Goal: Task Accomplishment & Management: Manage account settings

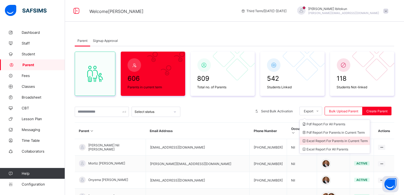
click at [322, 140] on li "Excel Report For Parents in Current Term" at bounding box center [334, 141] width 70 height 8
click at [338, 142] on li "Excel Report For Parents in Current Term" at bounding box center [334, 141] width 70 height 8
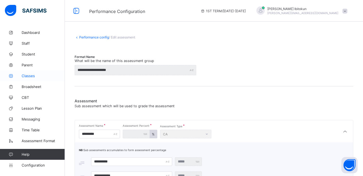
click at [26, 73] on link "Classes" at bounding box center [32, 75] width 65 height 11
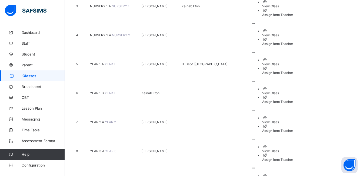
scroll to position [184, 0]
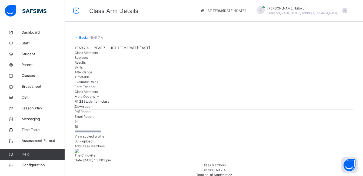
click at [88, 60] on span "Subjects" at bounding box center [81, 57] width 13 height 4
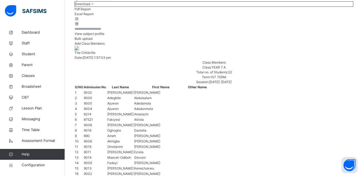
scroll to position [113, 0]
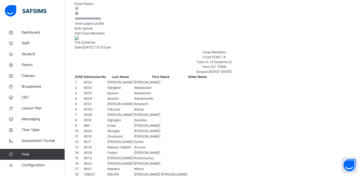
type input "*"
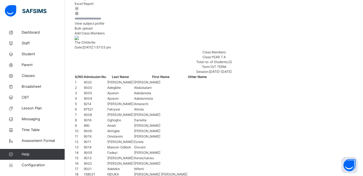
type input "**"
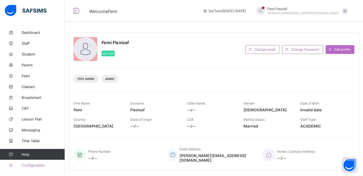
click at [25, 167] on link "Configuration" at bounding box center [32, 165] width 65 height 11
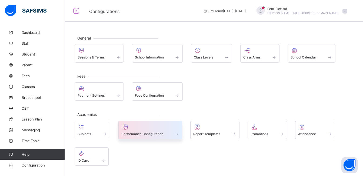
click at [145, 131] on div "Performance Configuration" at bounding box center [150, 133] width 58 height 5
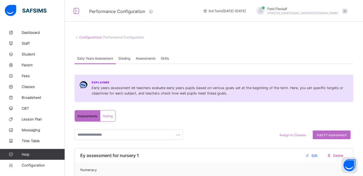
click at [146, 60] on span "Assessments" at bounding box center [146, 58] width 20 height 4
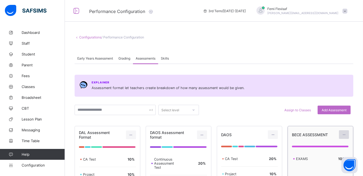
click at [347, 134] on icon at bounding box center [344, 135] width 5 height 4
click at [330, 146] on div "Edit Assessment" at bounding box center [332, 146] width 29 height 5
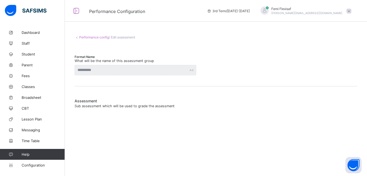
type input "**********"
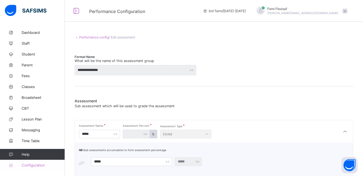
click at [38, 163] on span "Configuration" at bounding box center [43, 165] width 43 height 4
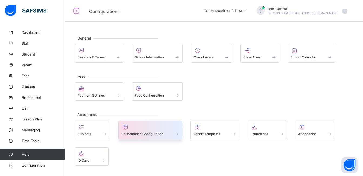
click at [152, 129] on div at bounding box center [150, 127] width 58 height 6
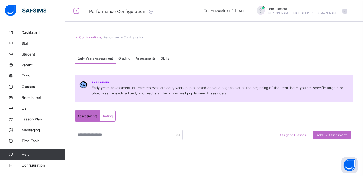
click at [148, 59] on span "Assessments" at bounding box center [146, 58] width 20 height 4
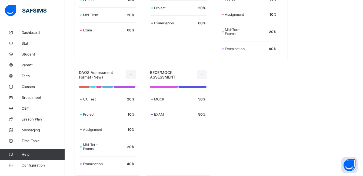
scroll to position [185, 0]
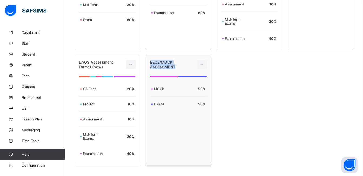
drag, startPoint x: 152, startPoint y: 62, endPoint x: 181, endPoint y: 67, distance: 29.8
click at [181, 67] on div "BECE/MOCK ASSESSMENT" at bounding box center [170, 64] width 40 height 9
copy span "BECE/MOCK ASSESSMENT"
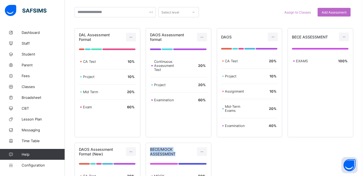
scroll to position [80, 0]
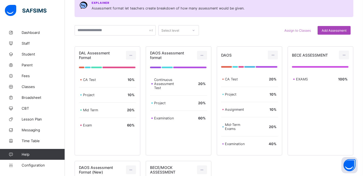
click at [336, 31] on span "Add Assessment" at bounding box center [334, 30] width 25 height 4
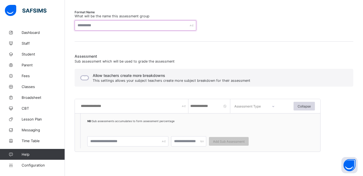
click at [84, 25] on input "text" at bounding box center [136, 25] width 122 height 10
paste input "**********"
click at [89, 25] on input "**********" at bounding box center [136, 25] width 122 height 10
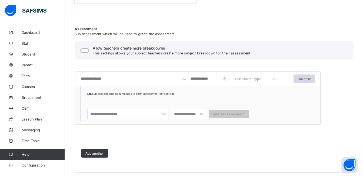
scroll to position [112, 0]
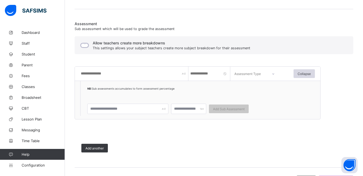
type input "**********"
click at [106, 74] on input "text" at bounding box center [134, 74] width 108 height 14
click at [104, 74] on input "text" at bounding box center [134, 74] width 108 height 14
type input "****"
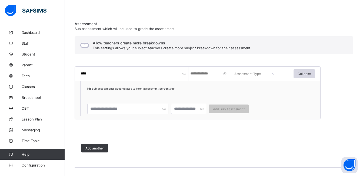
click at [193, 74] on input "number" at bounding box center [210, 74] width 41 height 14
click at [210, 75] on input "number" at bounding box center [210, 74] width 41 height 14
type input "**"
click at [274, 75] on icon at bounding box center [273, 73] width 3 height 5
click at [240, 88] on div "CA" at bounding box center [256, 89] width 48 height 12
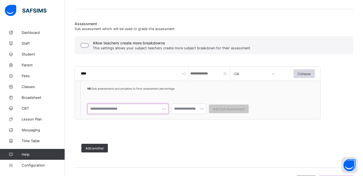
click at [113, 108] on input "text" at bounding box center [127, 109] width 81 height 10
type input "*"
click at [110, 107] on input "**" at bounding box center [127, 109] width 81 height 10
click at [105, 111] on input "**" at bounding box center [127, 109] width 81 height 10
type input "****"
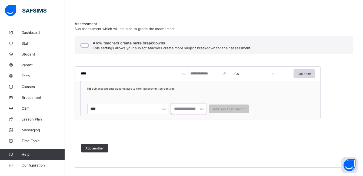
click at [184, 109] on input "number" at bounding box center [188, 109] width 35 height 10
type input "***"
click at [223, 108] on span "Add Sub Assessment" at bounding box center [229, 109] width 32 height 4
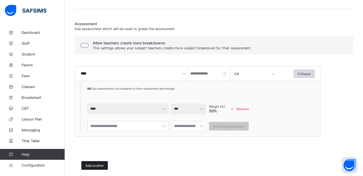
click at [97, 166] on span "Add another" at bounding box center [94, 165] width 18 height 4
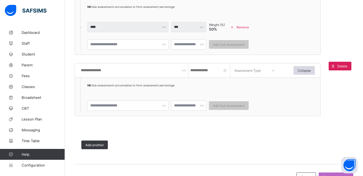
scroll to position [194, 0]
click at [96, 69] on input "text" at bounding box center [134, 70] width 108 height 14
type input "****"
type input "**"
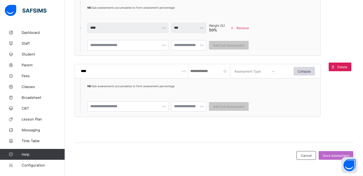
scroll to position [193, 0]
click at [276, 72] on div at bounding box center [273, 71] width 13 height 12
click at [252, 99] on div "EXAM" at bounding box center [256, 99] width 48 height 12
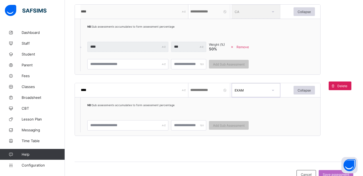
scroll to position [176, 0]
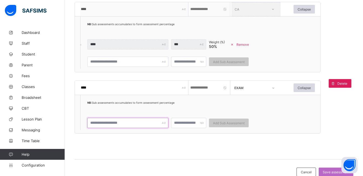
click at [114, 126] on input "text" at bounding box center [127, 123] width 81 height 10
type input "*****"
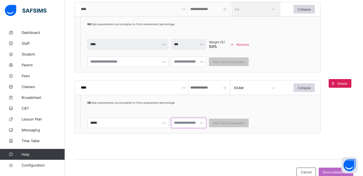
click at [187, 124] on input "number" at bounding box center [188, 123] width 35 height 10
type input "***"
click at [232, 120] on div "Add Sub Assessment" at bounding box center [229, 122] width 40 height 9
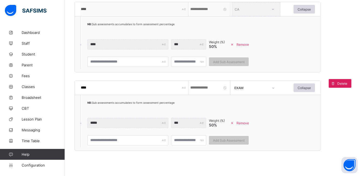
scroll to position [210, 0]
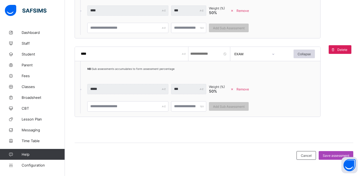
click at [330, 156] on span "Save assessment" at bounding box center [336, 155] width 27 height 4
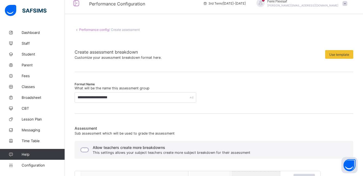
scroll to position [2, 0]
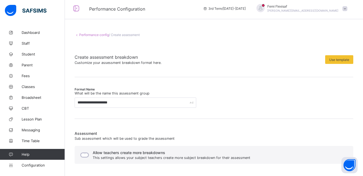
click at [94, 33] on link "Performance config" at bounding box center [94, 35] width 30 height 4
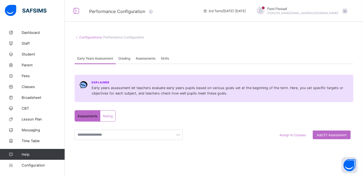
click at [139, 57] on span "Assessments" at bounding box center [146, 58] width 20 height 4
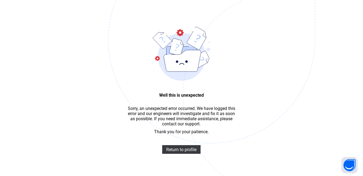
scroll to position [16, 0]
click at [171, 152] on span "Return to profile" at bounding box center [181, 149] width 30 height 5
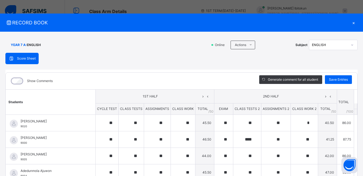
scroll to position [108, 0]
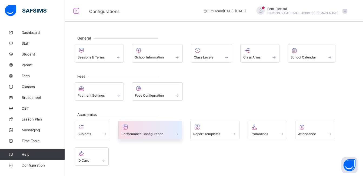
click at [142, 133] on span "Performance Configuration" at bounding box center [142, 134] width 42 height 4
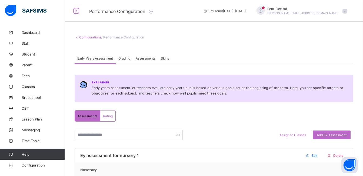
click at [146, 57] on span "Assessments" at bounding box center [146, 58] width 20 height 4
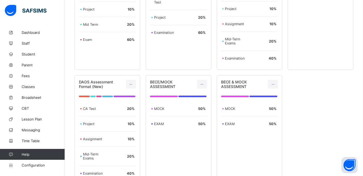
scroll to position [206, 0]
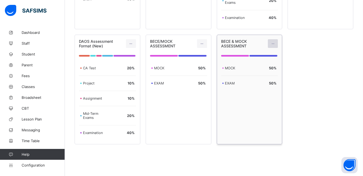
click at [278, 46] on div at bounding box center [273, 43] width 10 height 9
click at [264, 54] on div "Edit Assessment" at bounding box center [261, 55] width 29 height 5
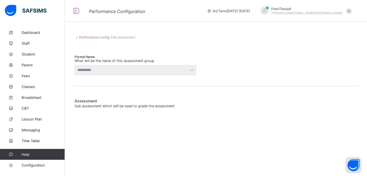
type input "**********"
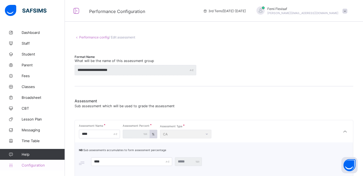
click at [36, 165] on span "Configuration" at bounding box center [43, 165] width 43 height 4
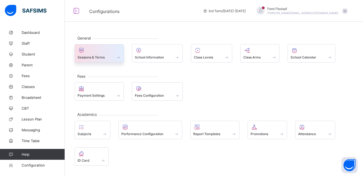
click at [93, 55] on span "Sessions & Terms" at bounding box center [91, 57] width 27 height 4
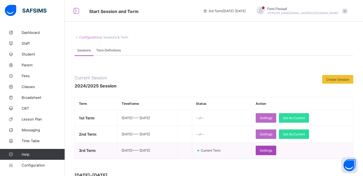
click at [275, 147] on div "Settings" at bounding box center [266, 150] width 21 height 9
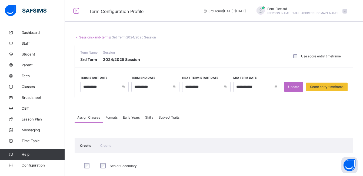
click at [114, 121] on div "Formats" at bounding box center [112, 117] width 18 height 11
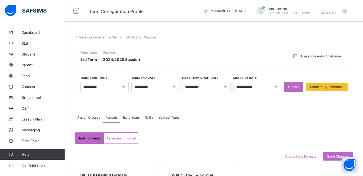
click at [124, 140] on span "Assessment Format" at bounding box center [121, 138] width 29 height 4
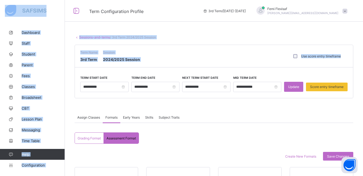
drag, startPoint x: 363, startPoint y: 19, endPoint x: 363, endPoint y: 63, distance: 44.1
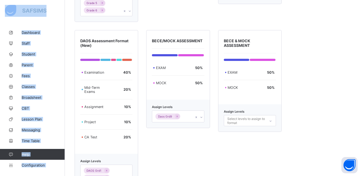
scroll to position [312, 0]
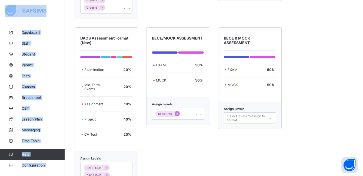
click at [178, 115] on icon at bounding box center [177, 114] width 3 height 4
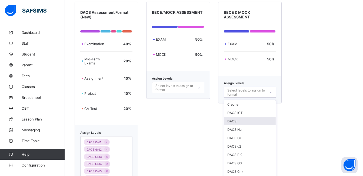
click at [243, 98] on div "option DAOS focused, 3 of 30. 30 results available. Use Up and Down to choose o…" at bounding box center [250, 92] width 52 height 11
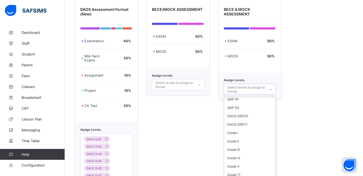
scroll to position [170, 0]
click at [240, 171] on div "Daos Grd9" at bounding box center [250, 174] width 52 height 8
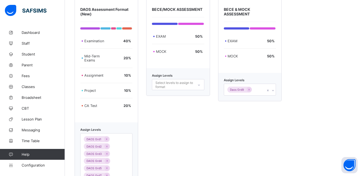
click at [317, 132] on div "DAL Assessment Format Exam 60 % Mid Term 20 % Project 10 % CA Test 10 % Assign …" at bounding box center [214, 14] width 279 height 376
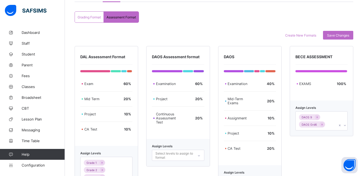
scroll to position [117, 0]
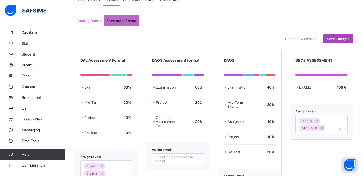
click at [341, 38] on span "Save Changes" at bounding box center [338, 39] width 22 height 4
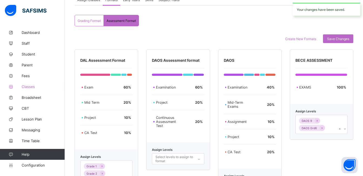
click at [28, 84] on link "Classes" at bounding box center [32, 86] width 65 height 11
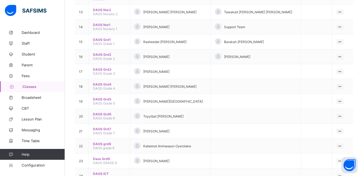
scroll to position [247, 0]
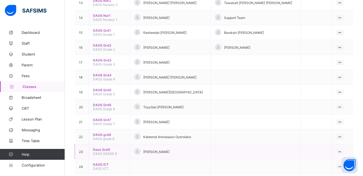
click at [107, 150] on span "Daos Grd9" at bounding box center [109, 149] width 33 height 4
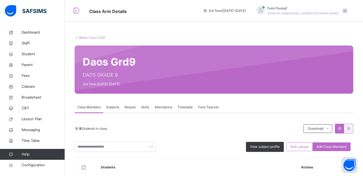
click at [113, 109] on span "Subjects" at bounding box center [112, 107] width 13 height 5
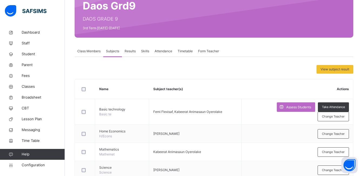
scroll to position [76, 0]
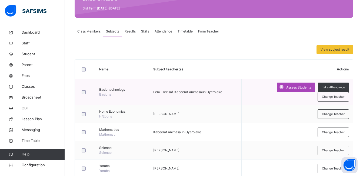
click at [294, 88] on span "Assess Students" at bounding box center [298, 87] width 25 height 5
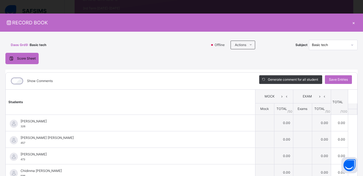
click at [351, 23] on div "×" at bounding box center [354, 22] width 8 height 7
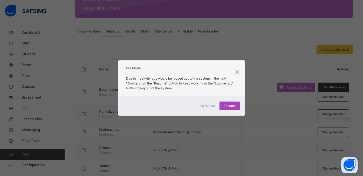
click at [230, 107] on span "Resume" at bounding box center [230, 105] width 12 height 5
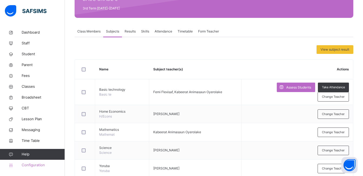
click at [33, 165] on span "Configuration" at bounding box center [43, 164] width 43 height 5
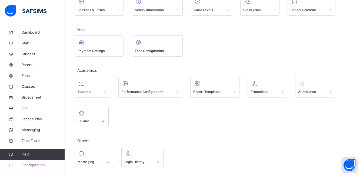
scroll to position [50, 0]
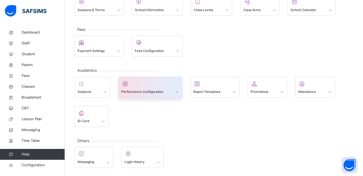
click at [151, 92] on span "Performance Configuration" at bounding box center [142, 91] width 42 height 5
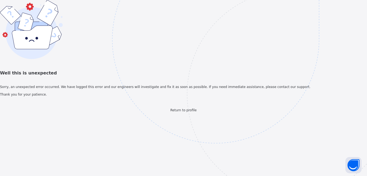
click at [190, 174] on img at bounding box center [253, 67] width 282 height 262
click at [189, 112] on span "Return to profile" at bounding box center [183, 110] width 26 height 4
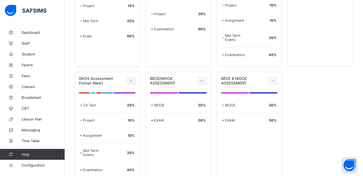
scroll to position [175, 0]
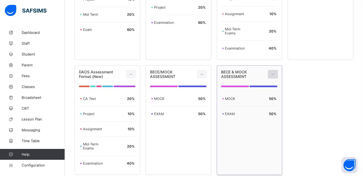
click at [274, 75] on icon at bounding box center [273, 74] width 5 height 4
click at [259, 88] on div "Edit Assessment" at bounding box center [261, 86] width 29 height 5
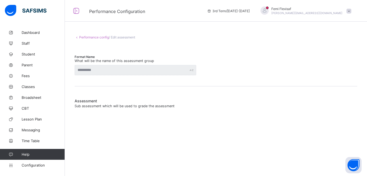
type input "**********"
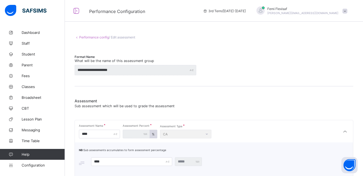
click at [95, 37] on link "Performance config" at bounding box center [94, 37] width 30 height 4
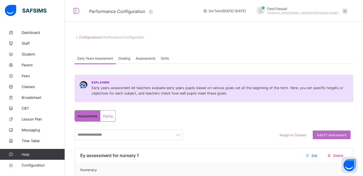
click at [153, 58] on span "Assessments" at bounding box center [146, 58] width 20 height 4
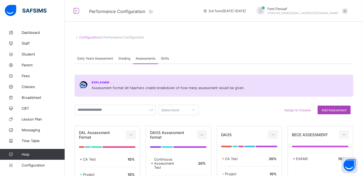
click at [330, 112] on span "Add Assessment" at bounding box center [334, 110] width 25 height 4
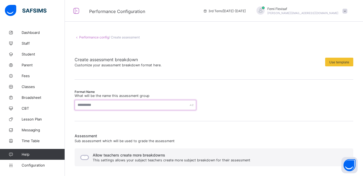
click at [102, 105] on input "text" at bounding box center [136, 105] width 122 height 10
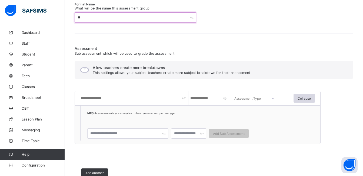
scroll to position [88, 0]
type input "**"
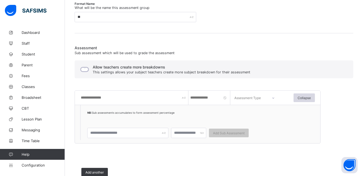
click at [111, 99] on input "text" at bounding box center [134, 98] width 108 height 14
type input "****"
click at [274, 99] on icon at bounding box center [273, 97] width 3 height 5
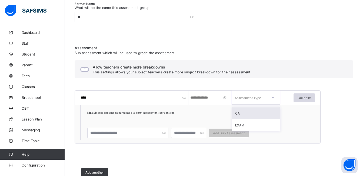
click at [239, 114] on div "CA" at bounding box center [256, 113] width 48 height 12
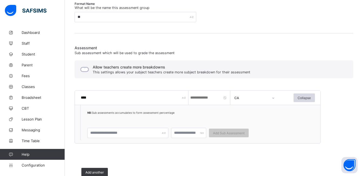
click at [200, 98] on input "**" at bounding box center [210, 98] width 41 height 14
drag, startPoint x: 200, startPoint y: 98, endPoint x: 191, endPoint y: 99, distance: 8.9
click at [191, 99] on input "**" at bounding box center [210, 98] width 41 height 14
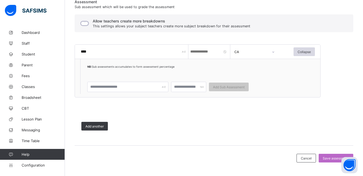
scroll to position [137, 0]
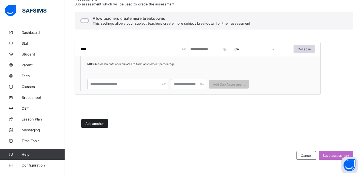
type input "*"
click at [97, 121] on span "Add another" at bounding box center [94, 123] width 18 height 4
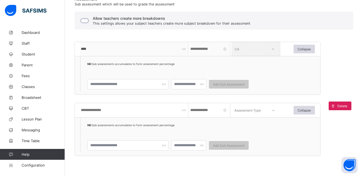
click at [110, 110] on input "text" at bounding box center [134, 110] width 108 height 14
type input "****"
click at [205, 112] on input "number" at bounding box center [210, 110] width 41 height 14
type input "***"
click at [272, 112] on div at bounding box center [273, 110] width 13 height 12
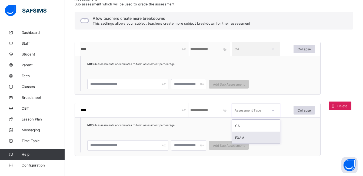
click at [243, 139] on div "EXAM" at bounding box center [256, 137] width 48 height 12
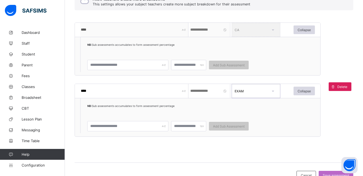
scroll to position [176, 0]
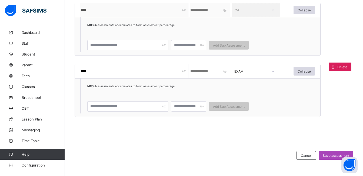
click at [330, 153] on div "Save assessment" at bounding box center [336, 155] width 35 height 9
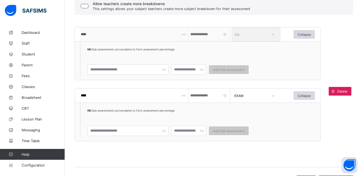
scroll to position [146, 0]
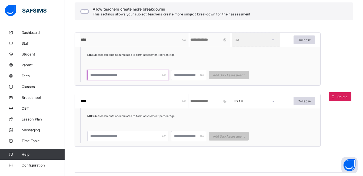
click at [112, 75] on input "text" at bounding box center [127, 75] width 81 height 10
type input "***"
click at [176, 79] on input "number" at bounding box center [188, 75] width 35 height 10
type input "*"
click at [223, 75] on span "Add Sub Assessment" at bounding box center [229, 75] width 32 height 4
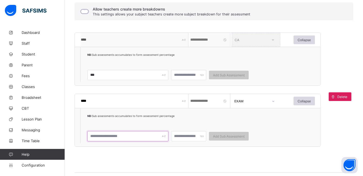
click at [113, 139] on input "text" at bounding box center [127, 136] width 81 height 10
type input "**"
click at [183, 137] on input "number" at bounding box center [188, 136] width 35 height 10
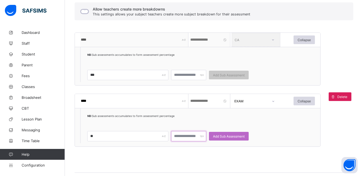
scroll to position [176, 0]
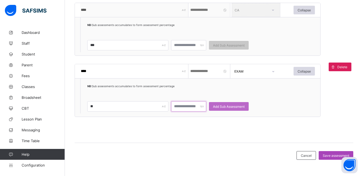
type input "***"
click at [330, 156] on span "Save assessment" at bounding box center [336, 155] width 27 height 4
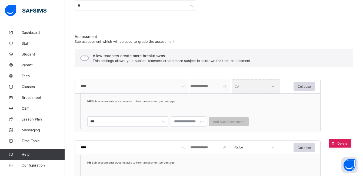
scroll to position [100, 0]
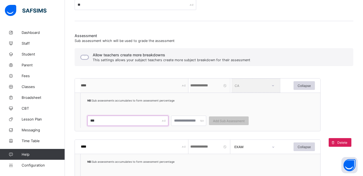
click at [137, 122] on input "***" at bounding box center [127, 121] width 81 height 10
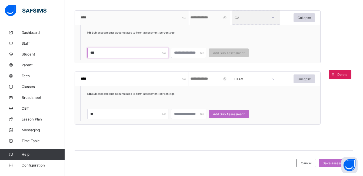
scroll to position [176, 0]
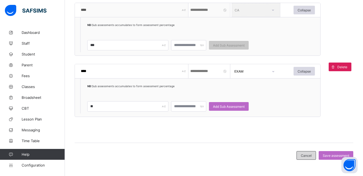
click at [306, 156] on span "Cancel" at bounding box center [306, 155] width 11 height 4
click at [312, 157] on span "Cancel" at bounding box center [306, 155] width 11 height 4
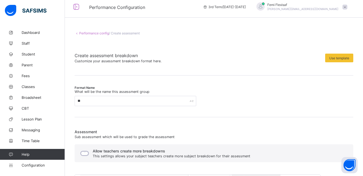
scroll to position [0, 0]
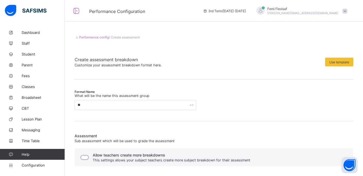
click at [95, 38] on link "Performance config" at bounding box center [94, 37] width 30 height 4
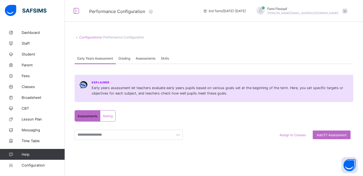
click at [146, 57] on span "Assessments" at bounding box center [146, 58] width 20 height 4
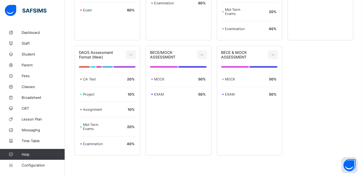
scroll to position [193, 0]
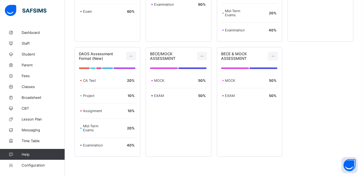
click at [362, 139] on div "Configurations / Performance Configuration Early Years Assessment Grading Asses…" at bounding box center [214, 15] width 298 height 363
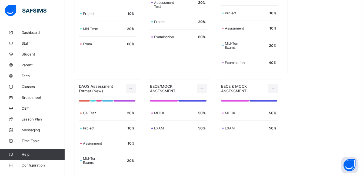
click at [345, 125] on div "DAL Assessment Format CA Test 10 % Project 10 % Mid Term 20 % Exam 60 % DAOS As…" at bounding box center [214, 77] width 279 height 224
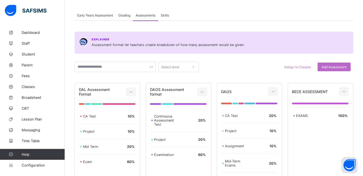
scroll to position [42, 0]
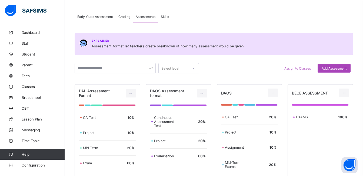
click at [332, 67] on span "Add Assessment" at bounding box center [334, 68] width 25 height 4
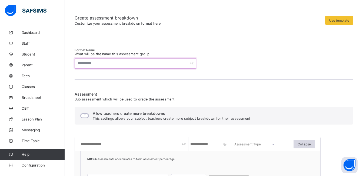
click at [104, 65] on input "text" at bounding box center [136, 63] width 122 height 10
type input "**"
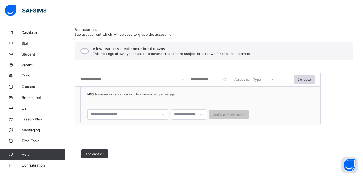
scroll to position [108, 0]
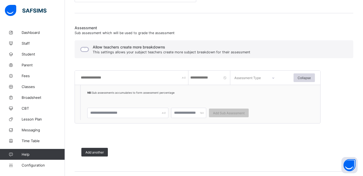
click at [104, 77] on input "text" at bounding box center [134, 78] width 108 height 14
type input "****"
click at [203, 76] on input "number" at bounding box center [210, 78] width 41 height 14
type input "*"
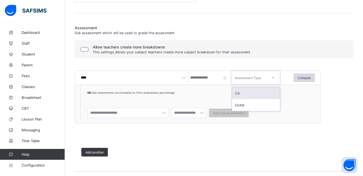
click at [272, 80] on div at bounding box center [273, 77] width 13 height 12
click at [236, 93] on div "CA" at bounding box center [256, 93] width 48 height 12
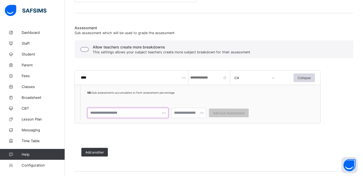
click at [123, 114] on input "text" at bounding box center [127, 113] width 81 height 10
type input "**"
click at [182, 114] on input "number" at bounding box center [188, 113] width 35 height 10
type input "*"
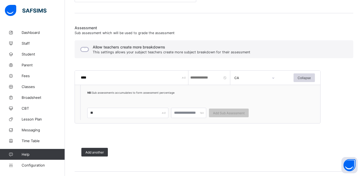
click at [194, 78] on input "*" at bounding box center [210, 78] width 41 height 14
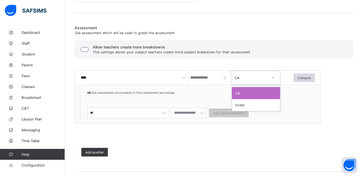
click at [268, 80] on div at bounding box center [273, 77] width 13 height 12
click at [241, 104] on div "EXAM" at bounding box center [256, 105] width 48 height 12
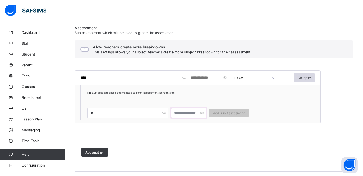
click at [185, 114] on input "number" at bounding box center [188, 113] width 35 height 10
type input "*"
click at [221, 113] on span "Add Sub Assessment" at bounding box center [229, 113] width 32 height 4
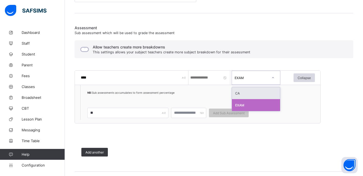
click at [275, 78] on icon at bounding box center [273, 77] width 3 height 5
click at [238, 94] on div "CA" at bounding box center [256, 93] width 48 height 12
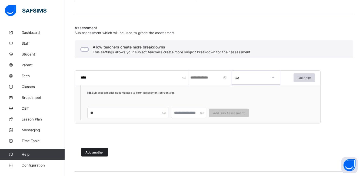
click at [97, 152] on span "Add another" at bounding box center [94, 152] width 18 height 4
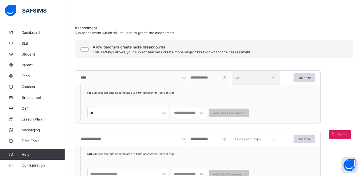
click at [100, 141] on input "text" at bounding box center [134, 139] width 108 height 14
type input "****"
type input "***"
type input "**"
type input "***"
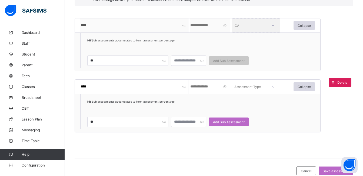
scroll to position [176, 0]
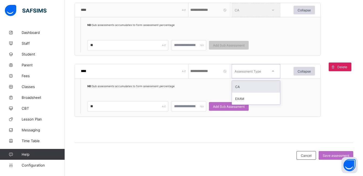
click at [279, 72] on div at bounding box center [273, 71] width 13 height 12
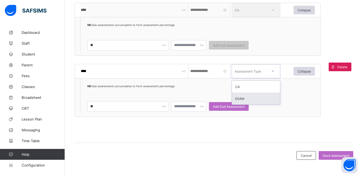
click at [246, 97] on div "EXAM" at bounding box center [256, 99] width 48 height 12
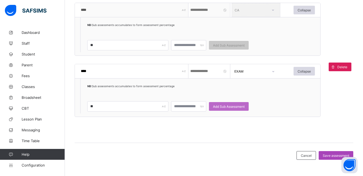
click at [332, 154] on span "Save assessment" at bounding box center [336, 155] width 27 height 4
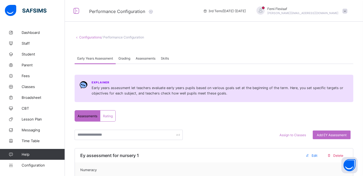
click at [145, 58] on span "Assessments" at bounding box center [146, 58] width 20 height 4
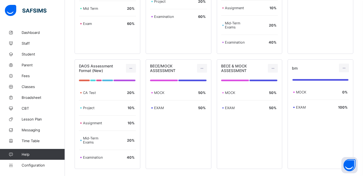
scroll to position [215, 0]
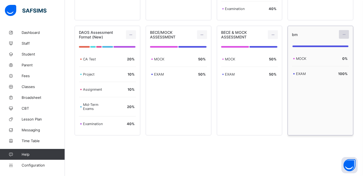
click at [347, 36] on icon at bounding box center [344, 34] width 5 height 4
click at [330, 48] on div "Edit Assessment" at bounding box center [332, 46] width 29 height 5
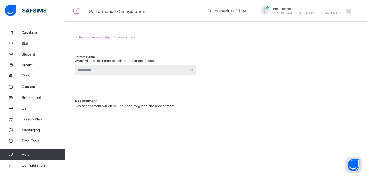
type input "**"
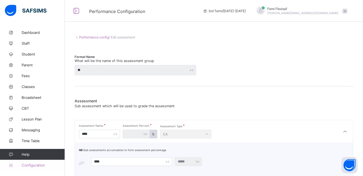
click at [35, 165] on span "Configuration" at bounding box center [43, 165] width 43 height 4
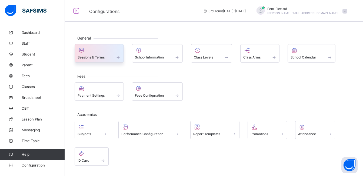
click at [88, 53] on div at bounding box center [99, 50] width 43 height 6
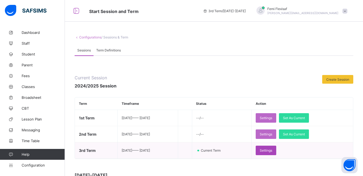
click at [272, 150] on span "Settings" at bounding box center [266, 150] width 12 height 4
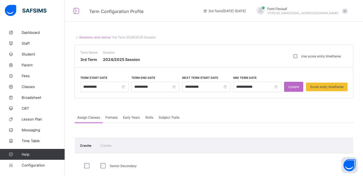
click at [108, 118] on span "Formats" at bounding box center [112, 117] width 12 height 4
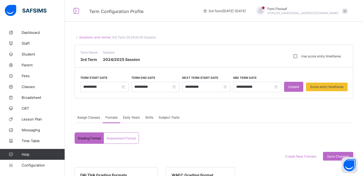
click at [119, 139] on span "Assessment Format" at bounding box center [121, 138] width 29 height 4
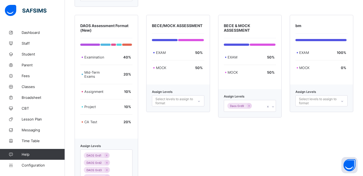
scroll to position [314, 0]
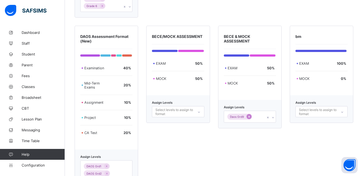
click at [251, 115] on icon at bounding box center [249, 117] width 3 height 4
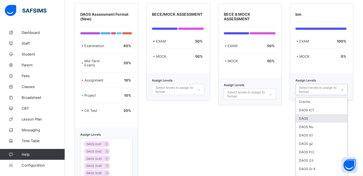
click at [309, 95] on div "option DAOS focused, 3 of 30. 30 results available. Use Up and Down to choose o…" at bounding box center [322, 89] width 52 height 11
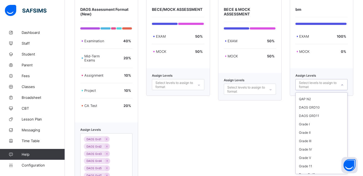
scroll to position [170, 0]
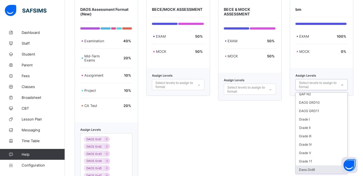
click at [309, 168] on div "Daos Grd9" at bounding box center [322, 169] width 52 height 8
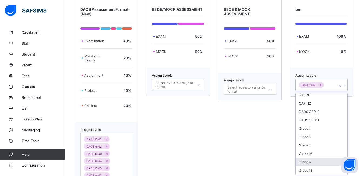
click at [287, 138] on div "DAL Assessment Format Exam 60 % Mid Term 20 % Project 10 % CA Test 10 % Assign …" at bounding box center [214, 14] width 279 height 376
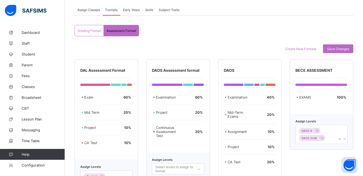
scroll to position [108, 0]
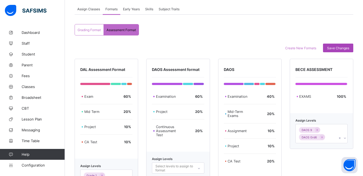
click at [338, 46] on span "Save Changes" at bounding box center [338, 48] width 22 height 4
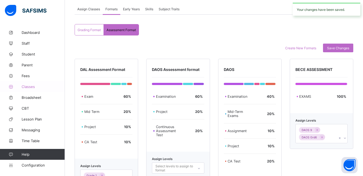
click at [32, 85] on span "Classes" at bounding box center [43, 86] width 43 height 4
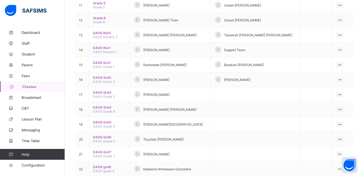
scroll to position [241, 0]
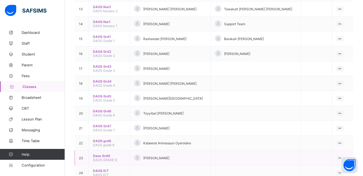
click at [100, 157] on span "Daos Grd9" at bounding box center [109, 156] width 33 height 4
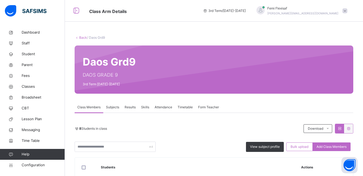
click at [114, 107] on span "Subjects" at bounding box center [112, 107] width 13 height 5
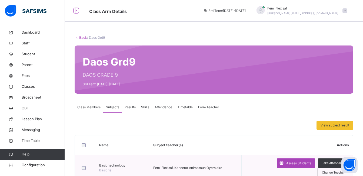
click at [303, 162] on span "Assess Students" at bounding box center [298, 163] width 25 height 5
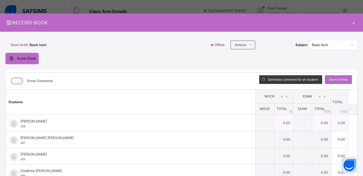
click at [312, 123] on td "0.00" at bounding box center [321, 122] width 19 height 17
click at [350, 22] on div "×" at bounding box center [354, 22] width 8 height 7
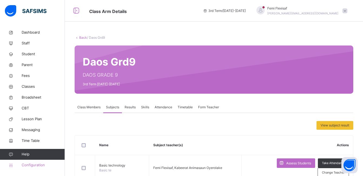
click at [37, 164] on span "Configuration" at bounding box center [43, 164] width 43 height 5
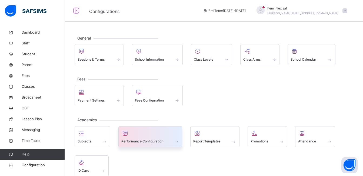
click at [149, 137] on span at bounding box center [150, 137] width 58 height 1
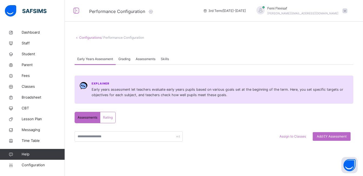
click at [144, 57] on span "Assessments" at bounding box center [146, 59] width 20 height 5
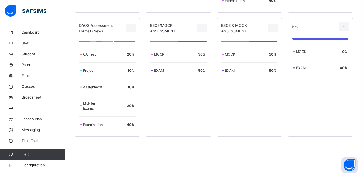
scroll to position [232, 0]
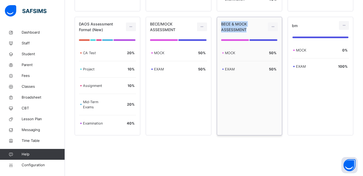
drag, startPoint x: 223, startPoint y: 23, endPoint x: 251, endPoint y: 30, distance: 28.0
click at [251, 30] on div "BECE & MOCK ASSESSMENT" at bounding box center [241, 26] width 40 height 11
copy span "BECE & MOCK ASSESSMENT"
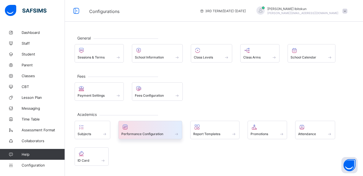
drag, startPoint x: 0, startPoint y: 0, endPoint x: 139, endPoint y: 133, distance: 192.3
click at [139, 133] on span "Performance Configuration" at bounding box center [142, 134] width 42 height 4
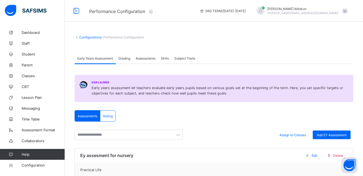
click at [150, 57] on span "Assessments" at bounding box center [146, 58] width 20 height 4
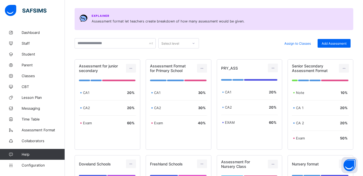
scroll to position [58, 0]
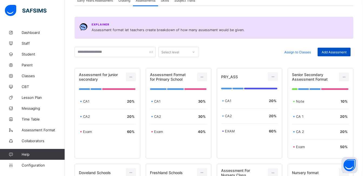
click at [332, 51] on span "Add Assessment" at bounding box center [334, 52] width 25 height 4
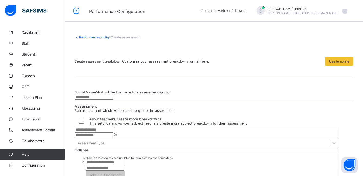
click at [122, 63] on span "Customize your assessment breakdown format here." at bounding box center [165, 61] width 87 height 4
click at [90, 100] on input "text" at bounding box center [94, 96] width 38 height 5
paste input "**********"
click at [78, 100] on input "**********" at bounding box center [94, 96] width 38 height 5
click at [100, 100] on input "**********" at bounding box center [94, 96] width 38 height 5
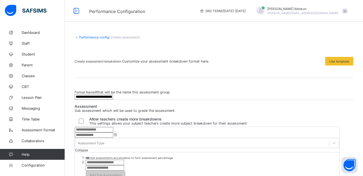
click at [113, 100] on input "**********" at bounding box center [94, 96] width 38 height 5
type input "**********"
click at [229, 98] on div "**********" at bounding box center [214, 142] width 279 height 113
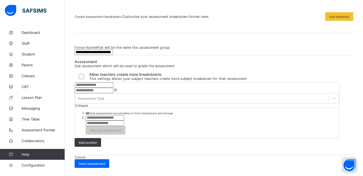
scroll to position [110, 0]
click at [98, 82] on input "text" at bounding box center [94, 84] width 38 height 5
type input "****"
click at [113, 88] on input "number" at bounding box center [94, 90] width 38 height 5
type input "*"
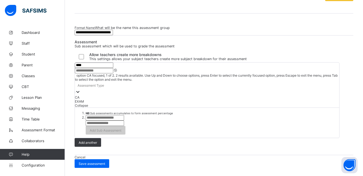
click at [104, 83] on div "Assessment Type" at bounding box center [91, 85] width 27 height 4
click at [238, 95] on div "CA" at bounding box center [207, 97] width 265 height 4
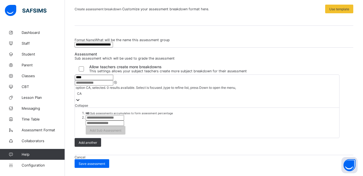
click at [112, 115] on input "text" at bounding box center [105, 117] width 38 height 5
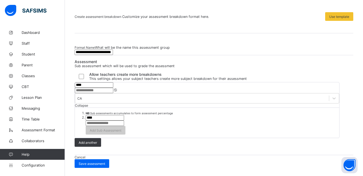
type input "****"
click at [124, 120] on input "number" at bounding box center [105, 122] width 38 height 5
type input "*"
click at [91, 138] on div "Add another" at bounding box center [88, 142] width 27 height 9
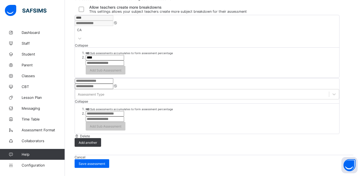
click at [98, 84] on input "text" at bounding box center [94, 80] width 38 height 5
type input "****"
click at [113, 89] on input "number" at bounding box center [94, 86] width 38 height 5
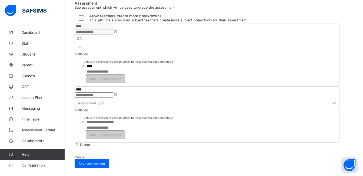
type input "***"
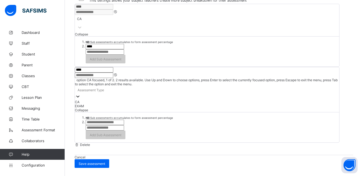
click at [81, 100] on div at bounding box center [77, 97] width 5 height 6
click at [246, 108] on div "EXAM" at bounding box center [207, 106] width 265 height 4
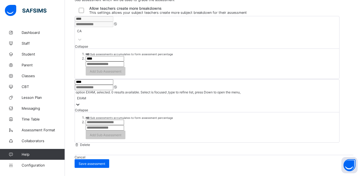
scroll to position [176, 0]
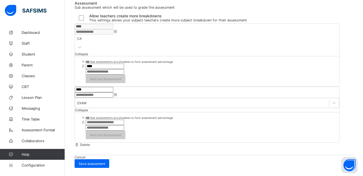
click at [95, 120] on input "text" at bounding box center [105, 122] width 38 height 5
click at [99, 120] on input "text" at bounding box center [105, 122] width 38 height 5
type input "****"
click at [124, 125] on input "number" at bounding box center [105, 127] width 38 height 5
type input "***"
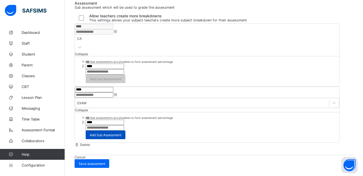
click at [121, 133] on span "Add Sub Assessment" at bounding box center [106, 135] width 32 height 4
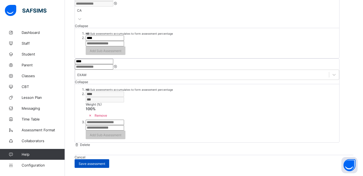
click at [105, 166] on span "Save assessment" at bounding box center [92, 164] width 27 height 4
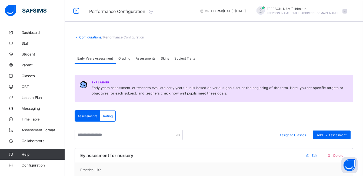
click at [143, 60] on span "Assessments" at bounding box center [146, 58] width 20 height 4
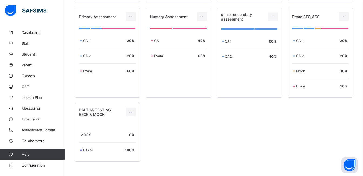
scroll to position [322, 0]
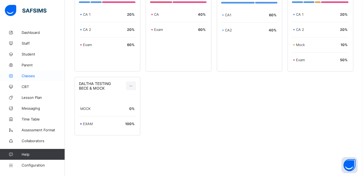
click at [33, 78] on span "Classes" at bounding box center [43, 76] width 43 height 4
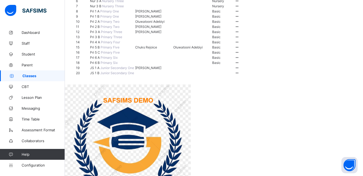
scroll to position [131, 0]
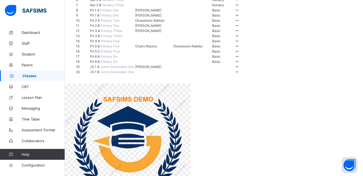
click at [97, 38] on span "Pri 3 B" at bounding box center [95, 36] width 11 height 4
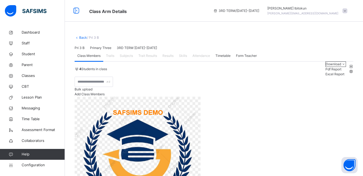
click at [81, 37] on link "Back" at bounding box center [83, 37] width 8 height 4
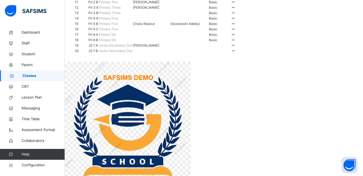
scroll to position [157, 0]
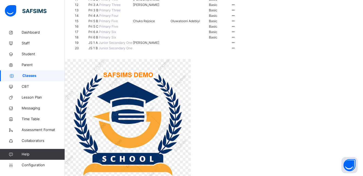
click at [99, 23] on span "Pri 5 B" at bounding box center [93, 21] width 11 height 4
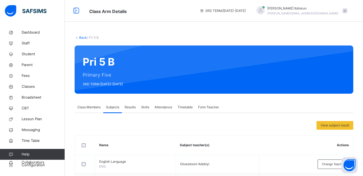
click at [81, 39] on link "Back" at bounding box center [83, 37] width 8 height 4
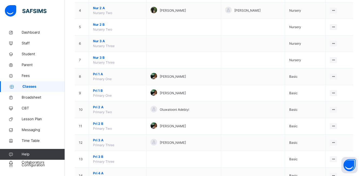
scroll to position [119, 0]
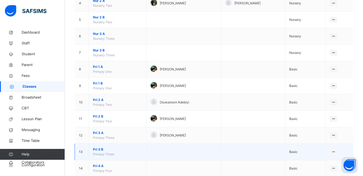
click at [98, 149] on span "Pri 3 B" at bounding box center [117, 149] width 49 height 5
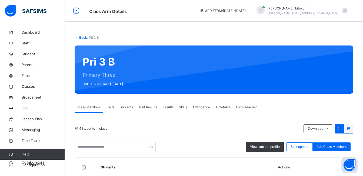
click at [121, 107] on span "Subjects" at bounding box center [126, 107] width 13 height 5
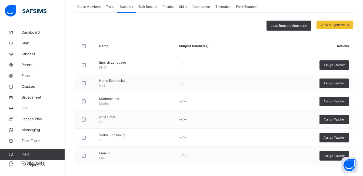
scroll to position [103, 0]
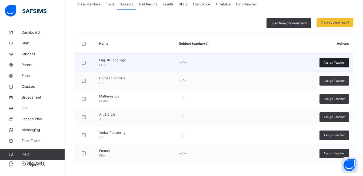
click at [335, 66] on div "Assign Teacher" at bounding box center [334, 62] width 29 height 9
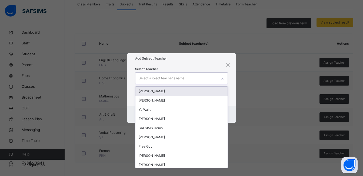
click at [182, 78] on div "Select subject teacher's name" at bounding box center [162, 78] width 46 height 10
type input "**"
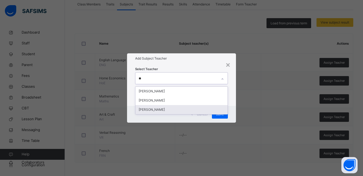
click at [152, 110] on div "Olufemi Ibitokun" at bounding box center [182, 109] width 92 height 9
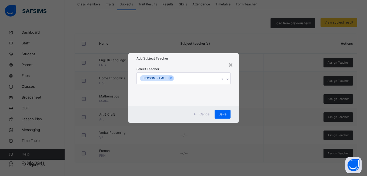
click at [190, 64] on div "Select Teacher Olufemi Ibitokun" at bounding box center [184, 85] width 110 height 42
click at [221, 114] on span "Save" at bounding box center [223, 114] width 8 height 5
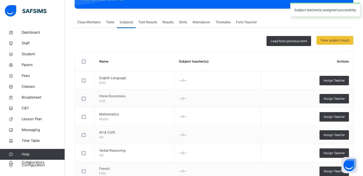
scroll to position [77, 0]
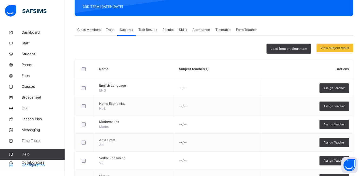
click at [32, 165] on span "Configuration" at bounding box center [43, 164] width 43 height 5
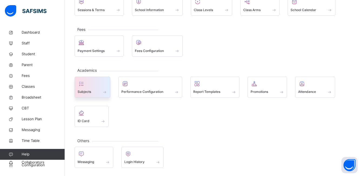
scroll to position [50, 0]
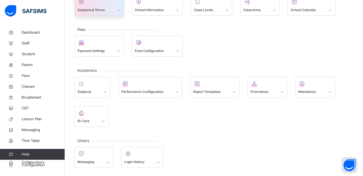
click at [93, 7] on span at bounding box center [99, 6] width 43 height 1
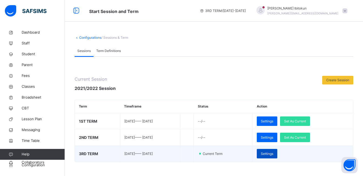
click at [274, 156] on span "Settings" at bounding box center [267, 153] width 12 height 5
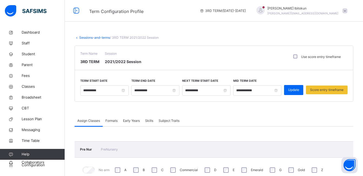
click at [116, 120] on span "Formats" at bounding box center [112, 120] width 12 height 5
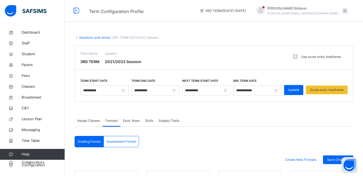
click at [125, 139] on span "Assessment Format" at bounding box center [121, 141] width 29 height 5
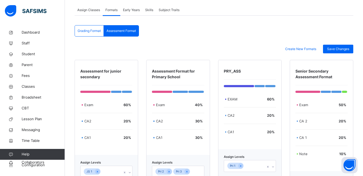
scroll to position [148, 0]
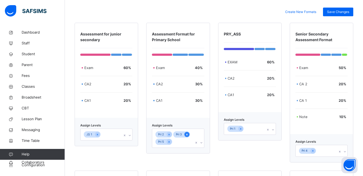
click at [189, 134] on icon at bounding box center [187, 135] width 3 height 4
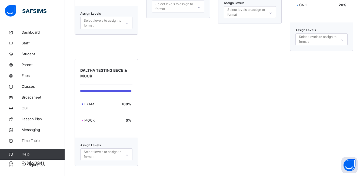
scroll to position [587, 0]
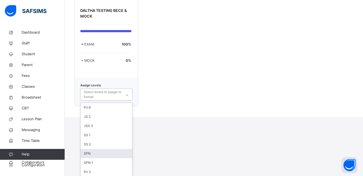
click at [126, 100] on div "option SPN focused, 6 of 8. 8 results available. Use Up and Down to choose opti…" at bounding box center [106, 94] width 52 height 12
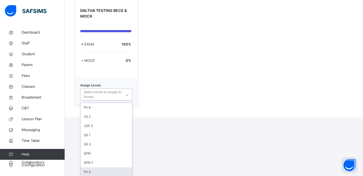
click at [86, 173] on div "Pri 3" at bounding box center [107, 171] width 52 height 9
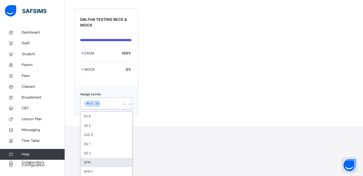
scroll to position [527, 0]
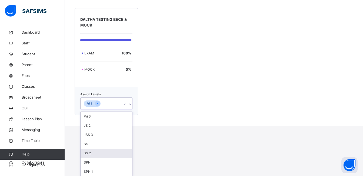
click at [118, 109] on div "option Pri 3, selected. option SS 2 focused, 5 of 7. 7 results available. Use U…" at bounding box center [106, 103] width 52 height 12
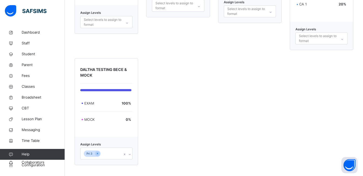
scroll to position [527, 0]
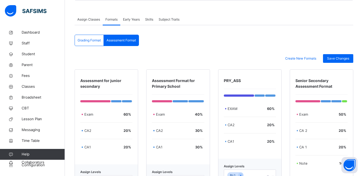
scroll to position [97, 0]
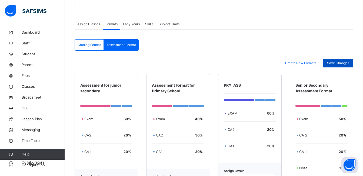
click at [338, 62] on span "Save Changes" at bounding box center [338, 63] width 22 height 5
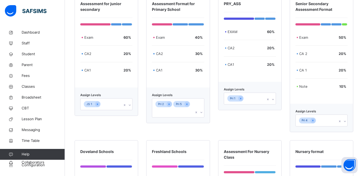
scroll to position [180, 0]
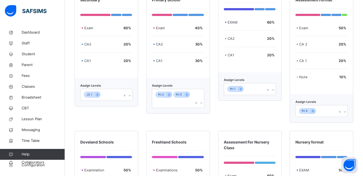
click at [204, 103] on div at bounding box center [199, 98] width 10 height 19
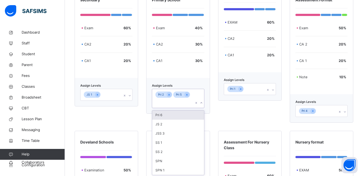
scroll to position [189, 0]
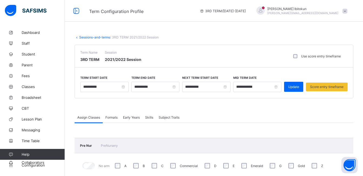
click at [108, 117] on span "Formats" at bounding box center [112, 117] width 12 height 4
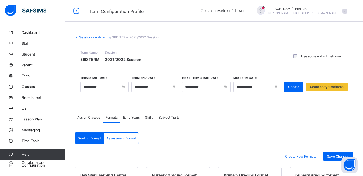
click at [119, 139] on span "Assessment Format" at bounding box center [121, 138] width 29 height 4
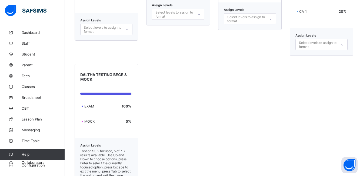
scroll to position [545, 0]
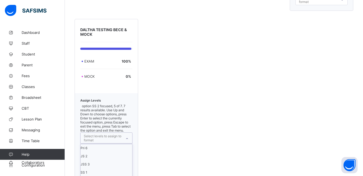
click at [121, 155] on div "option SS 2 focused, 5 of 7. 7 results available. Use Up and Down to choose opt…" at bounding box center [106, 152] width 52 height 97
click at [91, 152] on div "JS 2" at bounding box center [107, 156] width 52 height 8
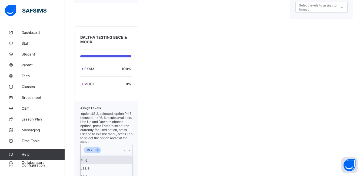
scroll to position [501, 0]
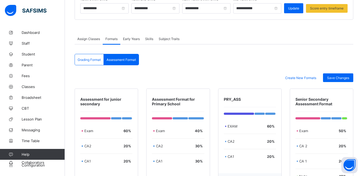
scroll to position [48, 0]
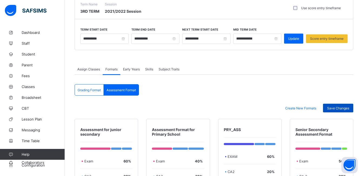
click at [343, 107] on span "Save Changes" at bounding box center [338, 108] width 22 height 4
click at [22, 88] on span "Classes" at bounding box center [43, 86] width 43 height 4
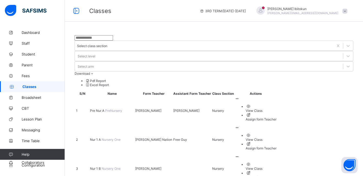
click at [94, 40] on input "text" at bounding box center [94, 37] width 38 height 5
type input "*"
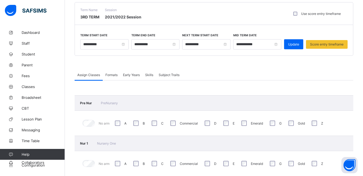
scroll to position [43, 0]
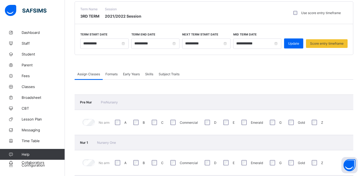
click at [108, 74] on span "Formats" at bounding box center [112, 74] width 12 height 4
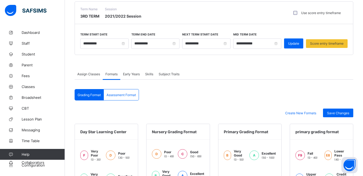
click at [121, 92] on div "Assessment Format" at bounding box center [121, 94] width 35 height 11
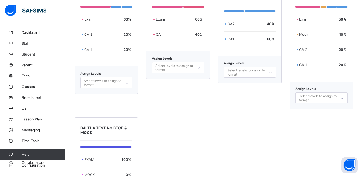
scroll to position [501, 0]
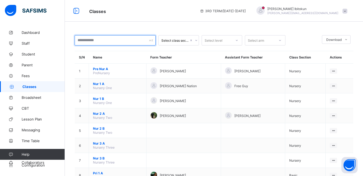
click at [100, 41] on input "text" at bounding box center [115, 40] width 81 height 10
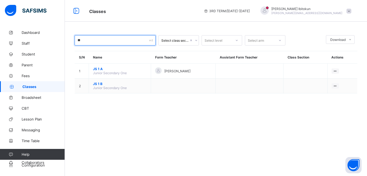
type input "*"
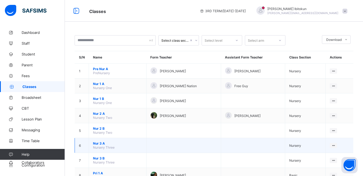
click at [97, 143] on span "Nur 3 A" at bounding box center [117, 143] width 49 height 4
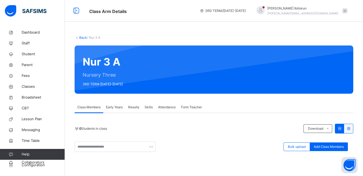
click at [81, 39] on link "Back" at bounding box center [83, 37] width 8 height 4
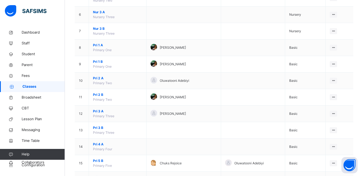
scroll to position [141, 0]
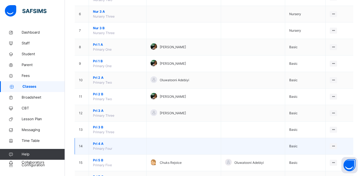
click at [100, 143] on span "Pri 4 A" at bounding box center [117, 143] width 49 height 5
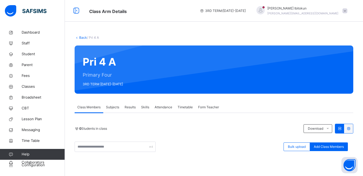
click at [114, 108] on span "Subjects" at bounding box center [112, 107] width 13 height 5
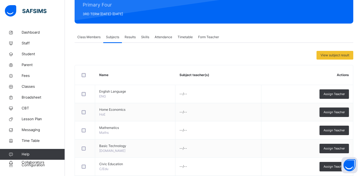
scroll to position [56, 0]
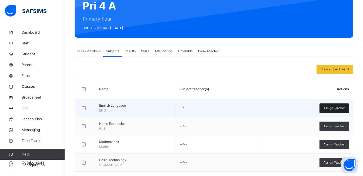
click at [337, 111] on div "Assign Teacher" at bounding box center [334, 107] width 29 height 9
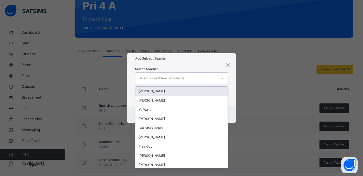
click at [160, 78] on div "Select subject teacher's name" at bounding box center [162, 78] width 46 height 10
type input "**"
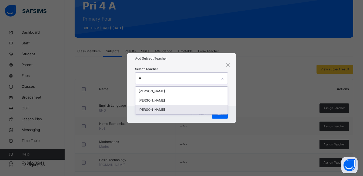
click at [147, 111] on div "Olufemi Ibitokun" at bounding box center [182, 109] width 92 height 9
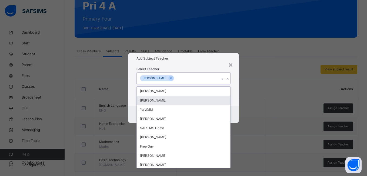
click at [193, 61] on div "Add Subject Teacher" at bounding box center [184, 58] width 110 height 10
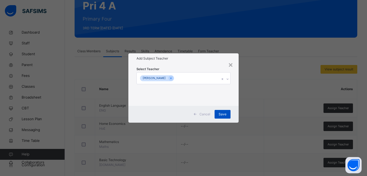
click at [221, 113] on span "Save" at bounding box center [223, 114] width 8 height 5
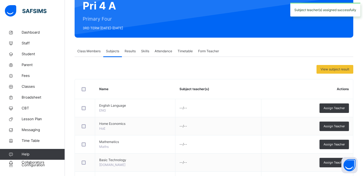
scroll to position [0, 0]
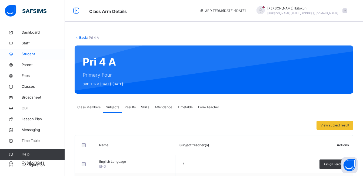
click at [30, 54] on span "Student" at bounding box center [43, 53] width 43 height 5
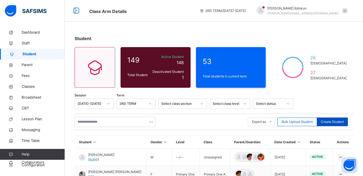
click at [327, 121] on span "Create Student" at bounding box center [332, 121] width 23 height 5
select select "**"
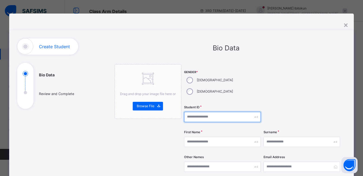
click at [195, 112] on input "text" at bounding box center [222, 117] width 77 height 10
type input "****"
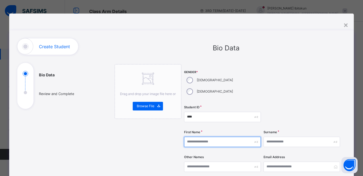
click at [199, 137] on input "text" at bounding box center [222, 142] width 77 height 10
click at [188, 137] on input "text" at bounding box center [222, 142] width 77 height 10
type input "******"
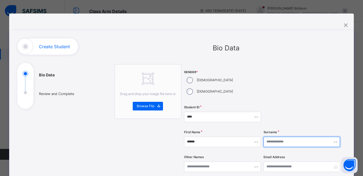
click at [273, 137] on input "text" at bounding box center [302, 142] width 77 height 10
type input "******"
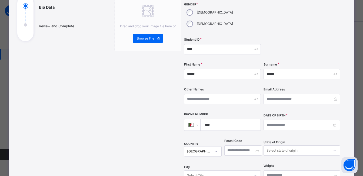
scroll to position [76, 0]
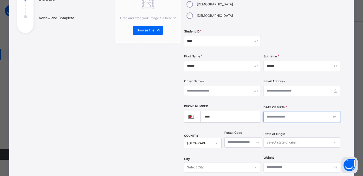
click at [337, 112] on input at bounding box center [302, 117] width 77 height 10
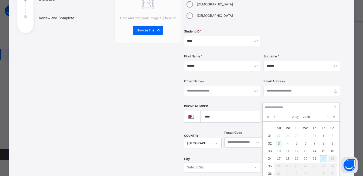
click at [278, 143] on div "3" at bounding box center [279, 143] width 7 height 7
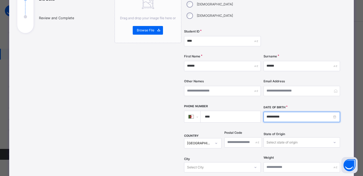
click at [286, 112] on input "**********" at bounding box center [302, 117] width 77 height 10
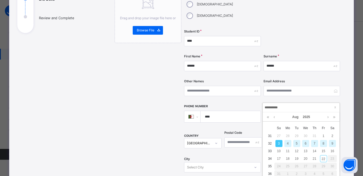
type input "**********"
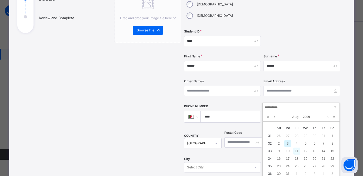
type input "**********"
click at [298, 153] on div "11" at bounding box center [297, 150] width 7 height 7
type input "**********"
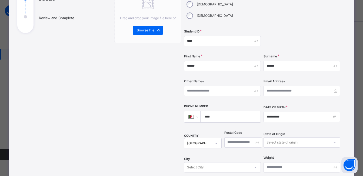
click at [174, 115] on div "Drag and drop your image file here or Browse File" at bounding box center [148, 143] width 67 height 311
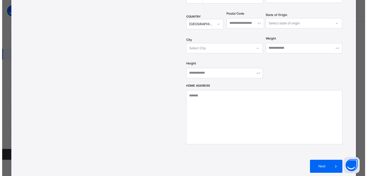
scroll to position [216, 0]
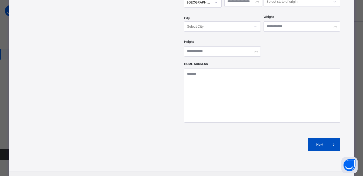
click at [322, 142] on span "Next" at bounding box center [319, 144] width 15 height 5
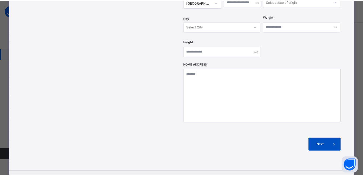
scroll to position [122, 0]
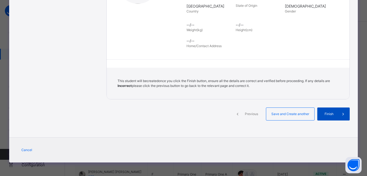
click at [326, 115] on span "Finish" at bounding box center [329, 113] width 15 height 5
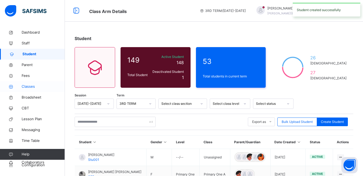
click at [31, 85] on span "Classes" at bounding box center [43, 86] width 43 height 5
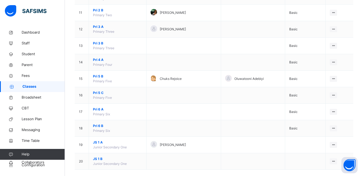
scroll to position [232, 0]
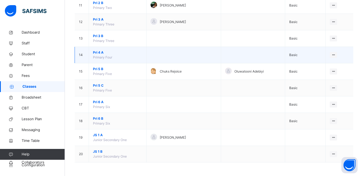
click at [95, 53] on span "Pri 4 A" at bounding box center [117, 52] width 49 height 5
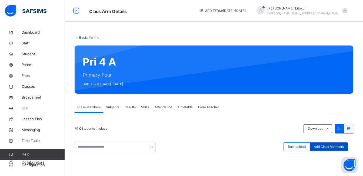
click at [325, 146] on span "Add Class Members" at bounding box center [329, 146] width 30 height 5
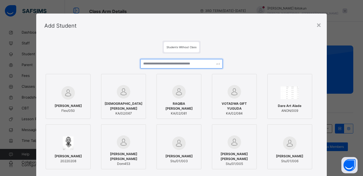
click at [153, 64] on input "text" at bounding box center [181, 63] width 82 height 9
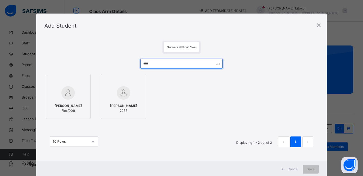
type input "****"
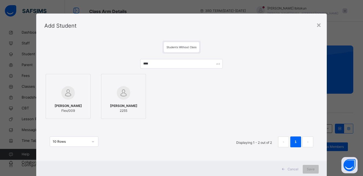
click at [123, 91] on img at bounding box center [124, 93] width 14 height 14
click at [313, 170] on span "Save" at bounding box center [315, 169] width 8 height 5
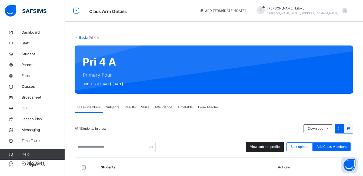
click at [269, 145] on span "View subject profile" at bounding box center [265, 146] width 30 height 5
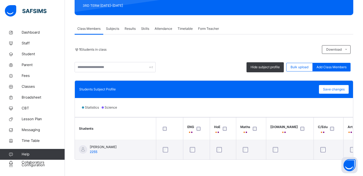
scroll to position [81, 0]
click at [337, 85] on div "Save changes" at bounding box center [334, 89] width 30 height 9
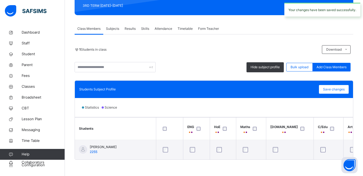
click at [112, 24] on div "Subjects" at bounding box center [112, 28] width 19 height 11
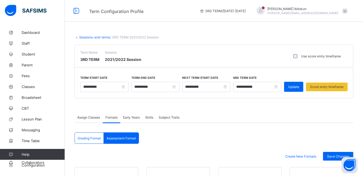
scroll to position [501, 0]
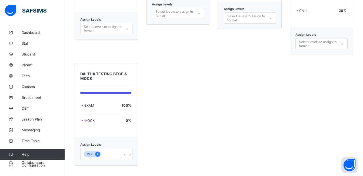
click at [100, 153] on div at bounding box center [97, 154] width 5 height 5
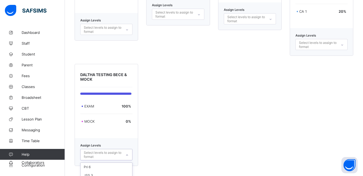
scroll to position [545, 0]
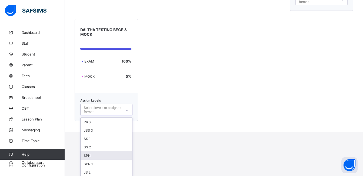
click at [103, 115] on div "option JS 2, deselected. option SPN focused, 5 of 7. 7 results available. Use U…" at bounding box center [106, 109] width 52 height 11
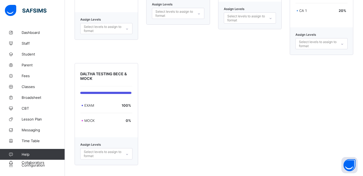
scroll to position [500, 0]
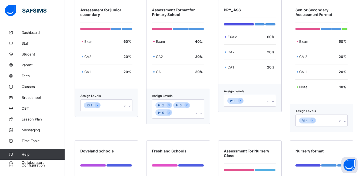
scroll to position [167, 0]
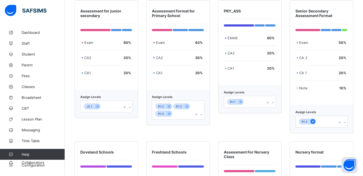
click at [316, 123] on div at bounding box center [313, 121] width 5 height 5
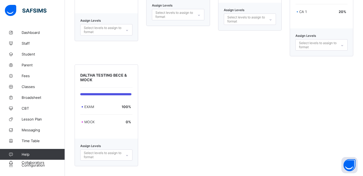
scroll to position [552, 0]
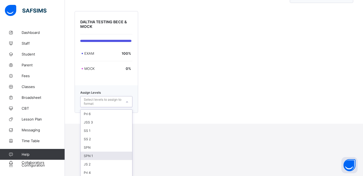
click at [114, 107] on div "option JS 2, deselected. option SPN 1 focused, 6 of 8. 8 results available. Use…" at bounding box center [106, 101] width 52 height 11
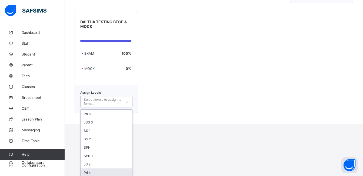
click at [90, 169] on div "Pri 4" at bounding box center [107, 172] width 52 height 8
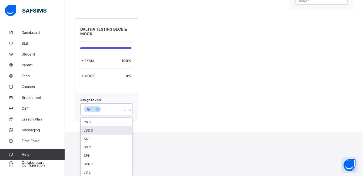
scroll to position [500, 0]
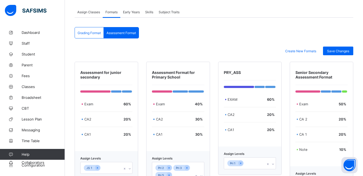
scroll to position [86, 0]
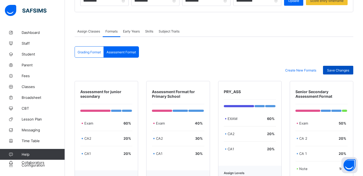
click at [343, 70] on span "Save Changes" at bounding box center [338, 70] width 22 height 4
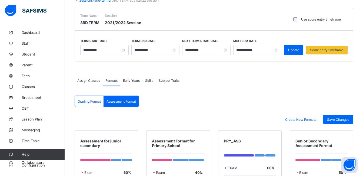
scroll to position [35, 0]
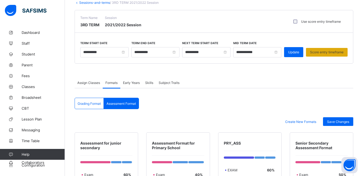
click at [323, 51] on span "Score entry timeframe" at bounding box center [327, 52] width 34 height 4
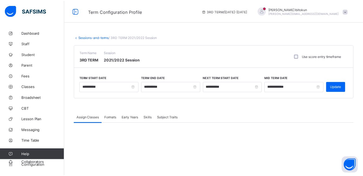
scroll to position [35, 0]
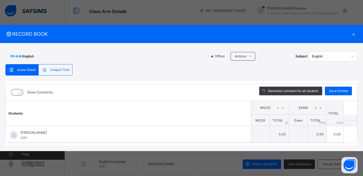
scroll to position [81, 0]
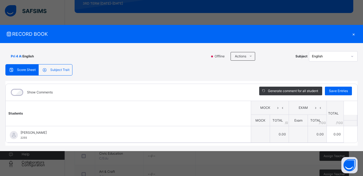
click at [353, 35] on div "×" at bounding box center [354, 33] width 8 height 7
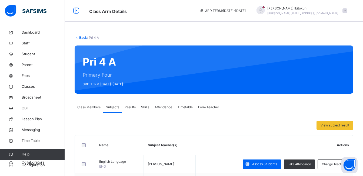
scroll to position [49, 0]
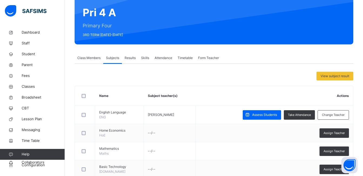
click at [260, 118] on div "Assess Students" at bounding box center [262, 114] width 38 height 9
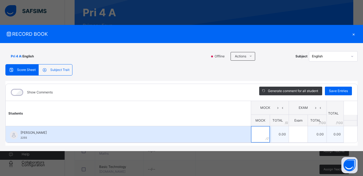
click at [259, 137] on input "text" at bounding box center [260, 134] width 19 height 16
click at [253, 135] on input "text" at bounding box center [260, 134] width 19 height 16
type input "*"
type input "***"
click at [265, 137] on div "*" at bounding box center [260, 134] width 19 height 16
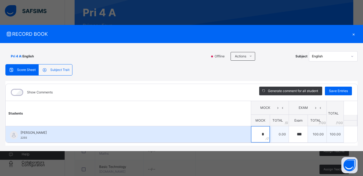
drag, startPoint x: 261, startPoint y: 135, endPoint x: 269, endPoint y: 133, distance: 8.0
click at [269, 133] on div "*" at bounding box center [260, 134] width 19 height 16
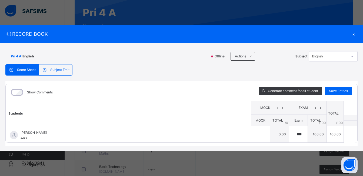
click at [354, 34] on div "×" at bounding box center [354, 33] width 8 height 7
